Goal: Check status

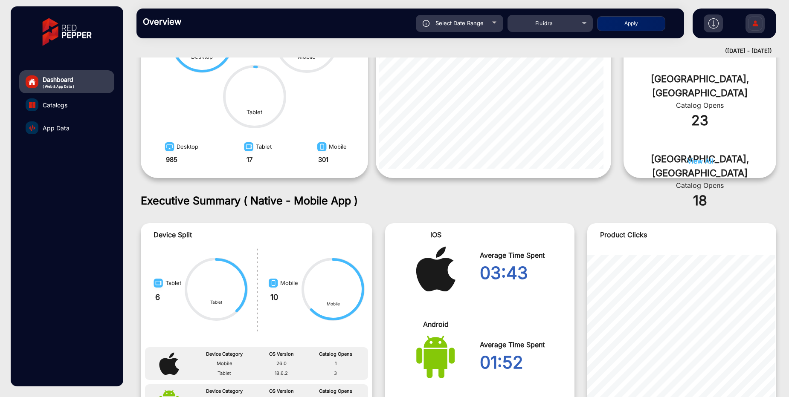
scroll to position [461, 0]
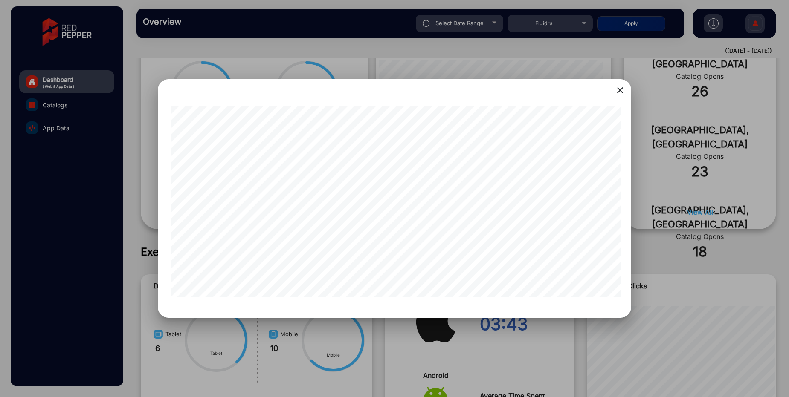
click at [620, 89] on mat-icon "close" at bounding box center [620, 90] width 10 height 10
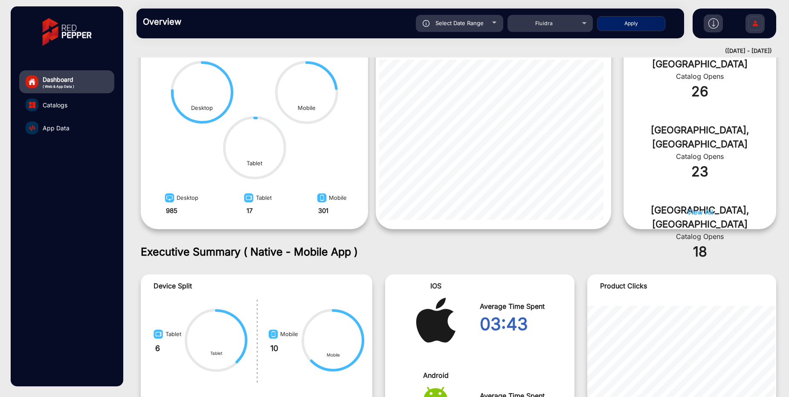
click at [489, 24] on div "Select Date Range" at bounding box center [459, 23] width 87 height 17
type input "[DATE]"
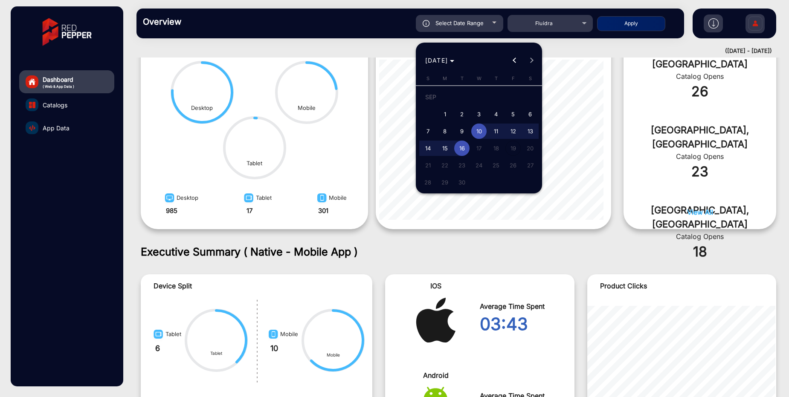
click at [447, 116] on span "1" at bounding box center [444, 114] width 15 height 15
type input "[DATE]"
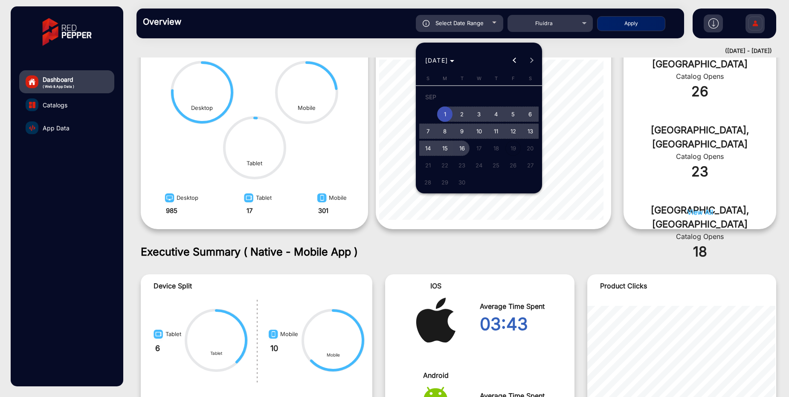
click at [461, 149] on span "16" at bounding box center [461, 148] width 15 height 15
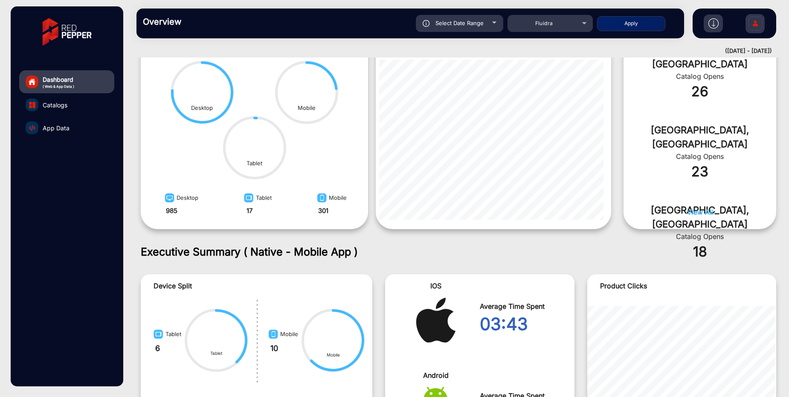
type input "[DATE]"
click at [631, 24] on button "Apply" at bounding box center [631, 23] width 68 height 15
type input "[DATE]"
